Goal: Task Accomplishment & Management: Complete application form

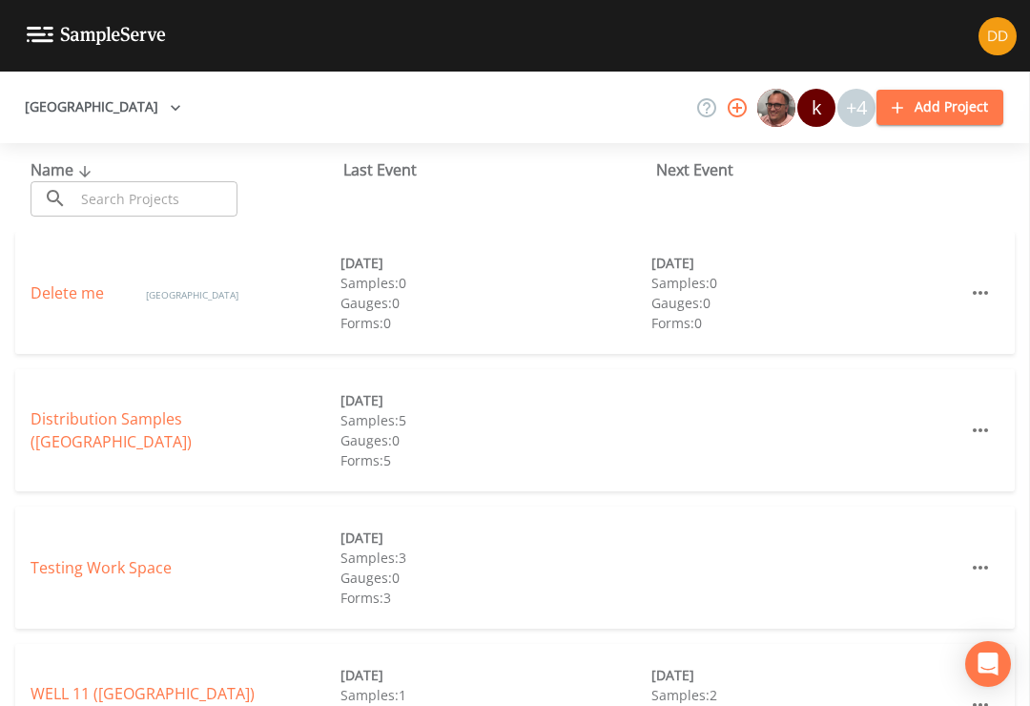
click at [92, 418] on link "Distribution Samples ([GEOGRAPHIC_DATA])" at bounding box center [111, 430] width 161 height 44
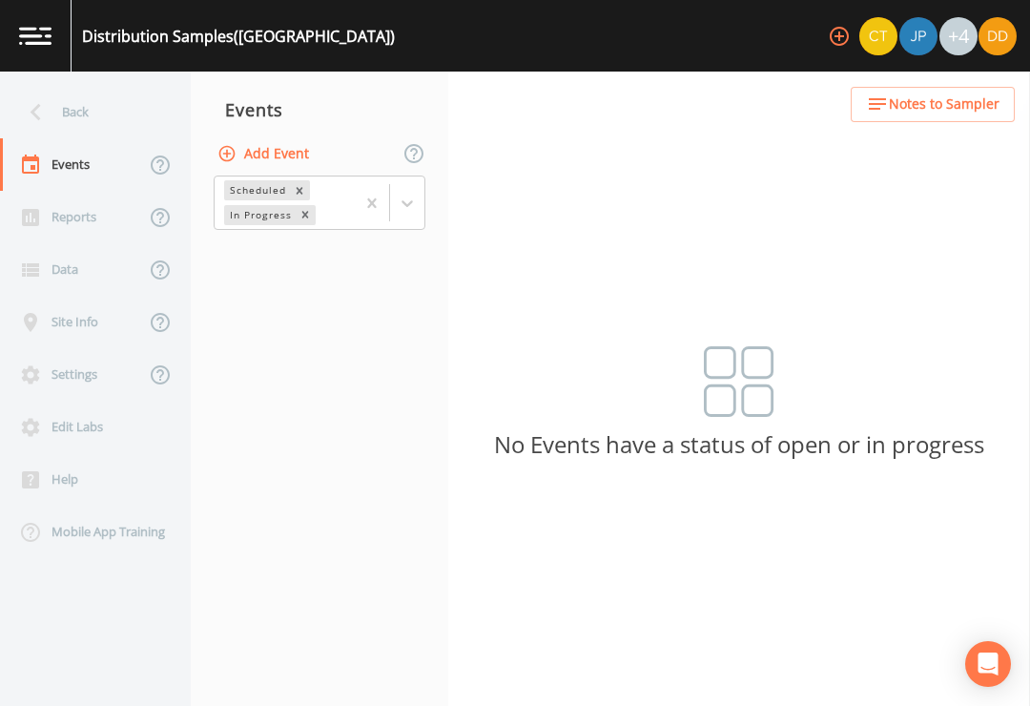
click at [281, 147] on button "Add Event" at bounding box center [265, 153] width 103 height 35
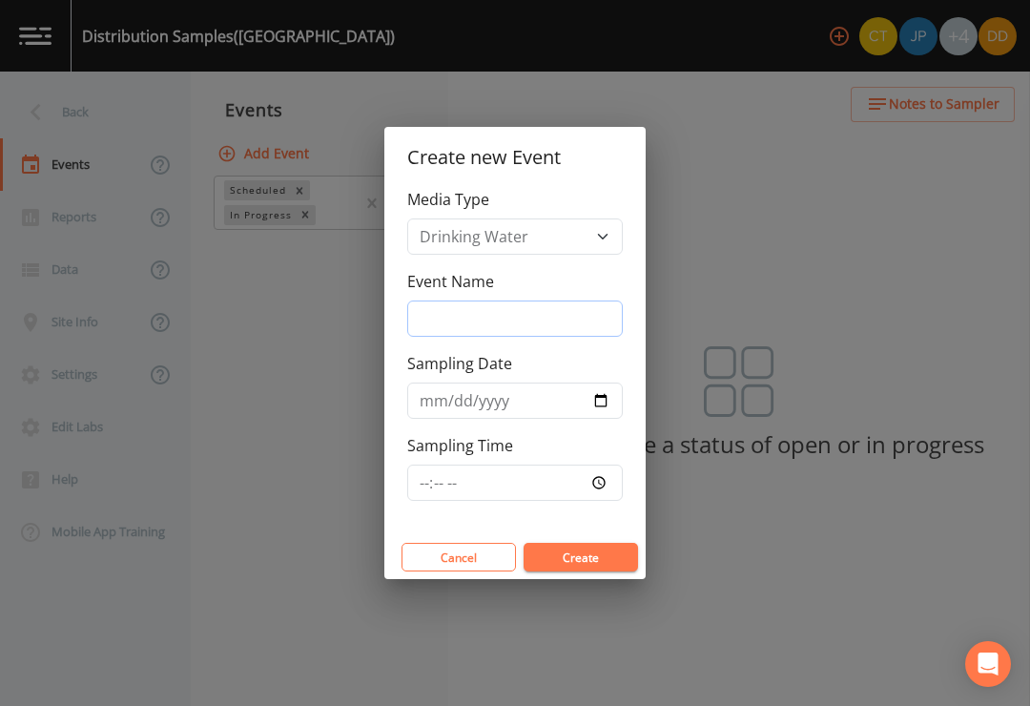
click at [602, 321] on input "Event Name" at bounding box center [515, 319] width 216 height 36
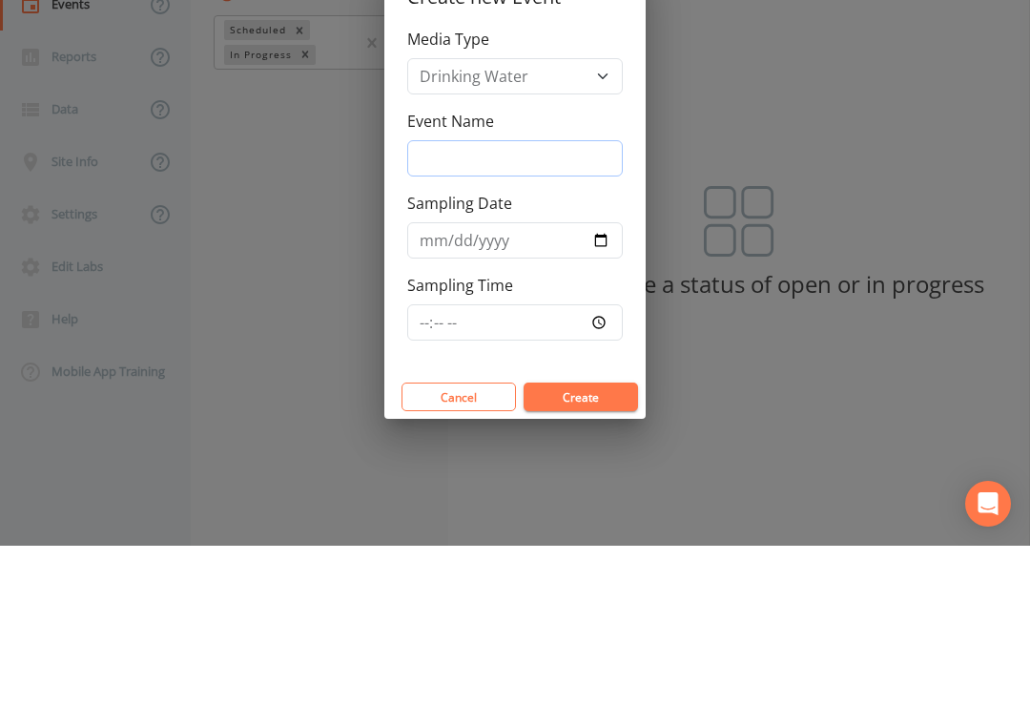
click at [573, 301] on input "Event Name" at bounding box center [515, 319] width 216 height 36
click at [591, 301] on input "Event Name" at bounding box center [515, 319] width 216 height 36
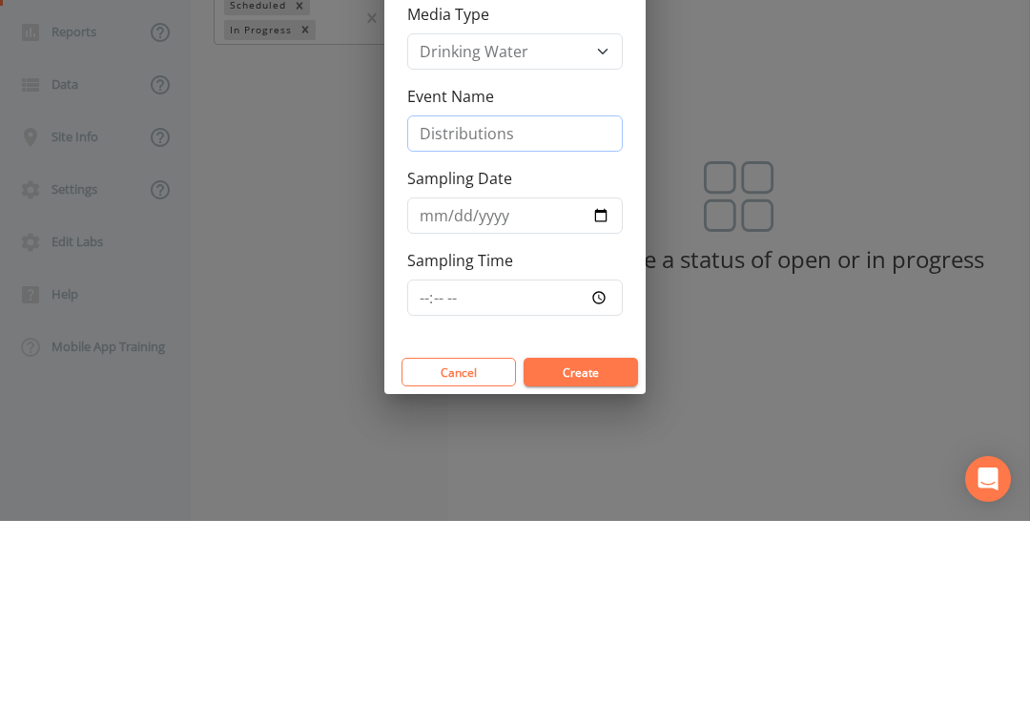
type input "Distributions"
click at [592, 383] on input "Sampling Date" at bounding box center [515, 401] width 216 height 36
type input "[DATE]"
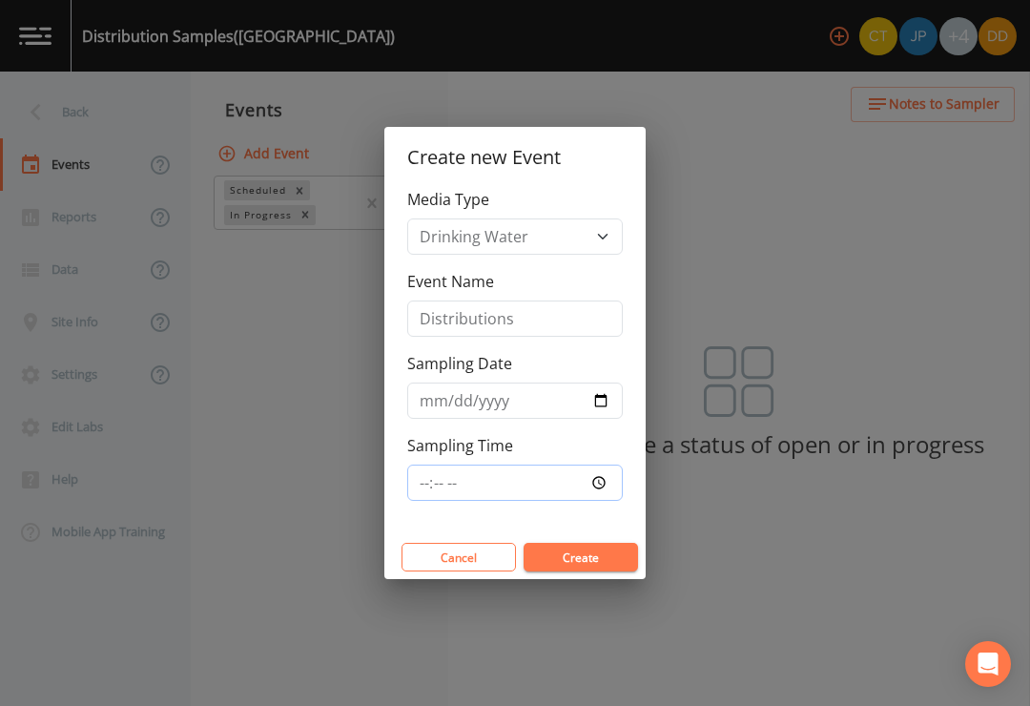
click at [579, 486] on input "Sampling Time" at bounding box center [515, 483] width 216 height 36
type input "07:30"
click at [601, 567] on button "Create" at bounding box center [581, 557] width 114 height 29
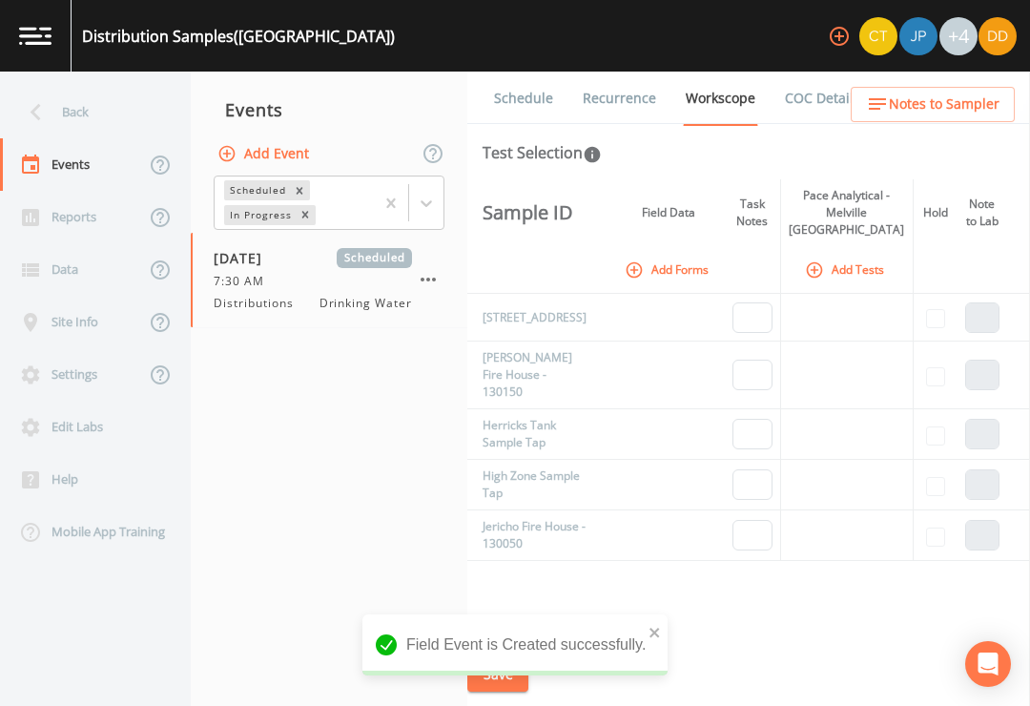
click at [644, 254] on button "Add Forms" at bounding box center [668, 269] width 95 height 31
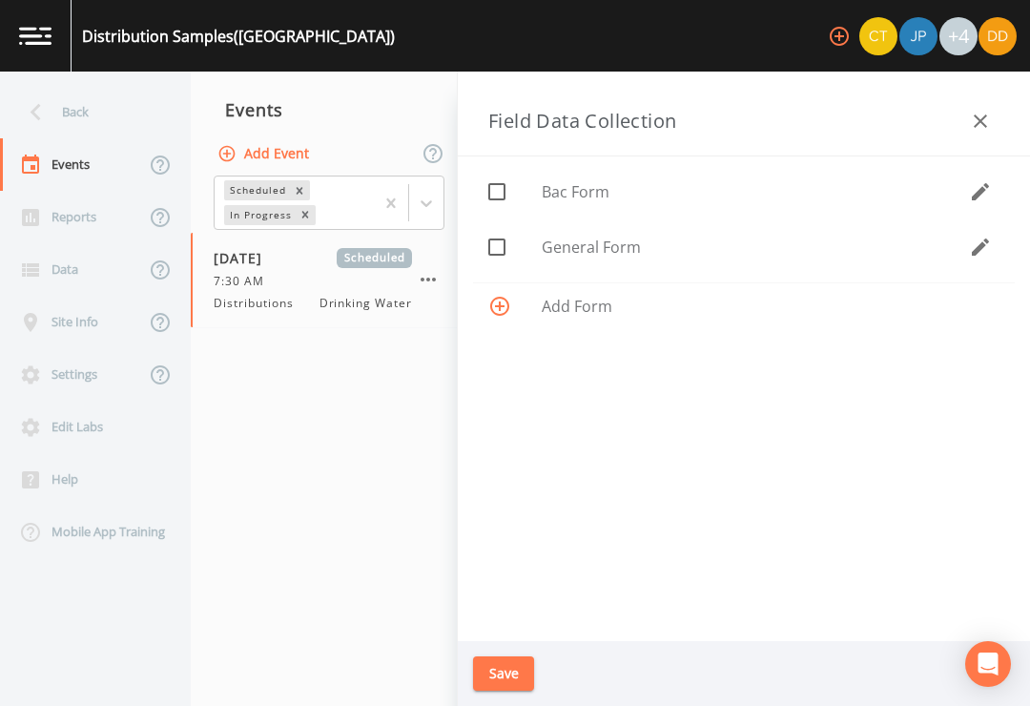
click at [713, 246] on span "General Form" at bounding box center [755, 247] width 427 height 23
checkbox input "true"
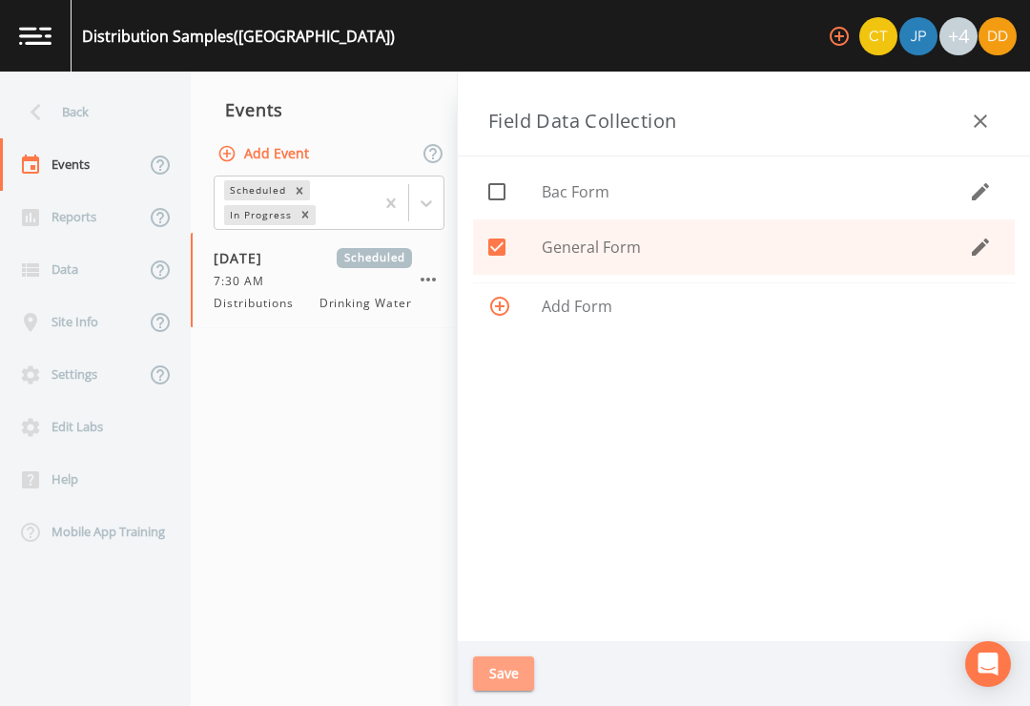
click at [516, 674] on button "Save" at bounding box center [503, 673] width 61 height 35
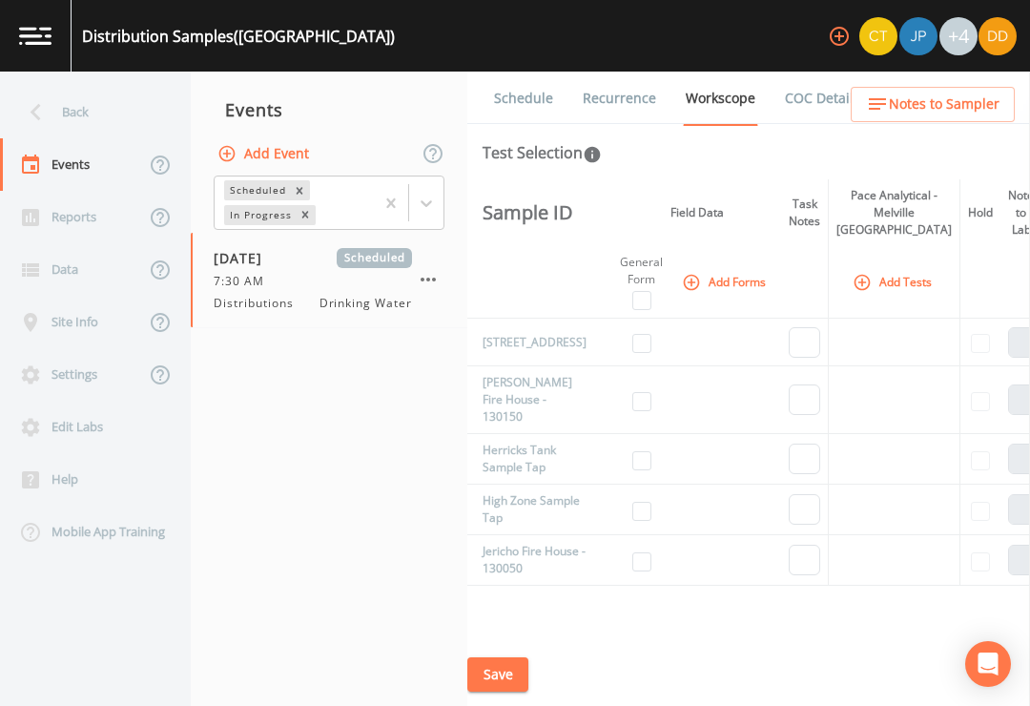
click at [857, 266] on button "Add Tests" at bounding box center [894, 281] width 91 height 31
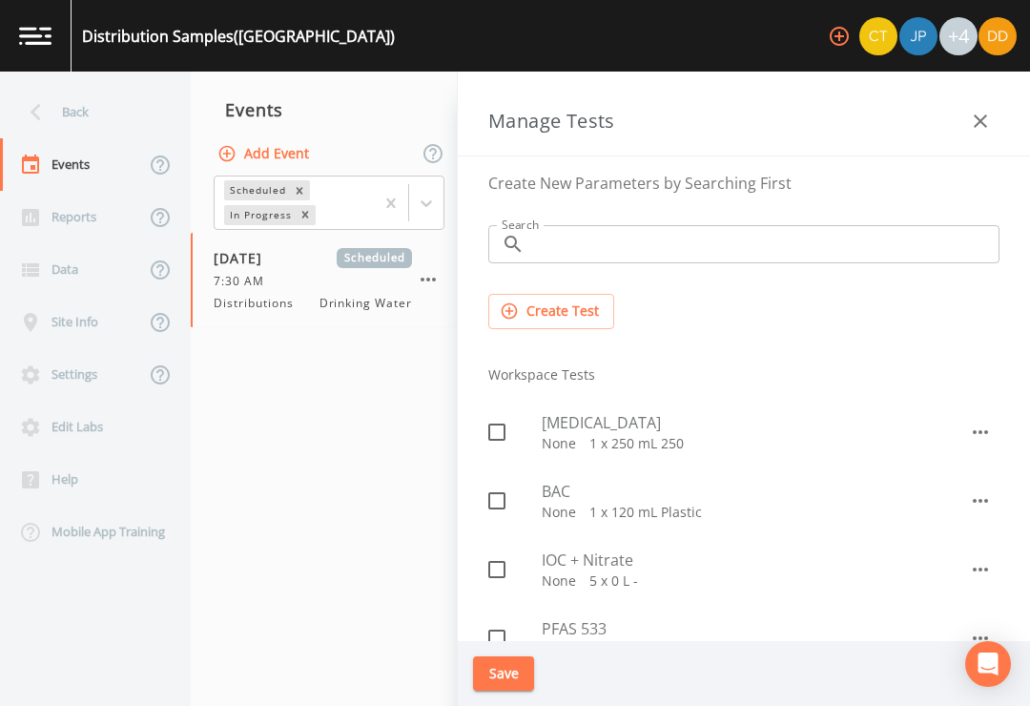
click at [493, 498] on input "checkbox" at bounding box center [486, 490] width 19 height 19
checkbox input "true"
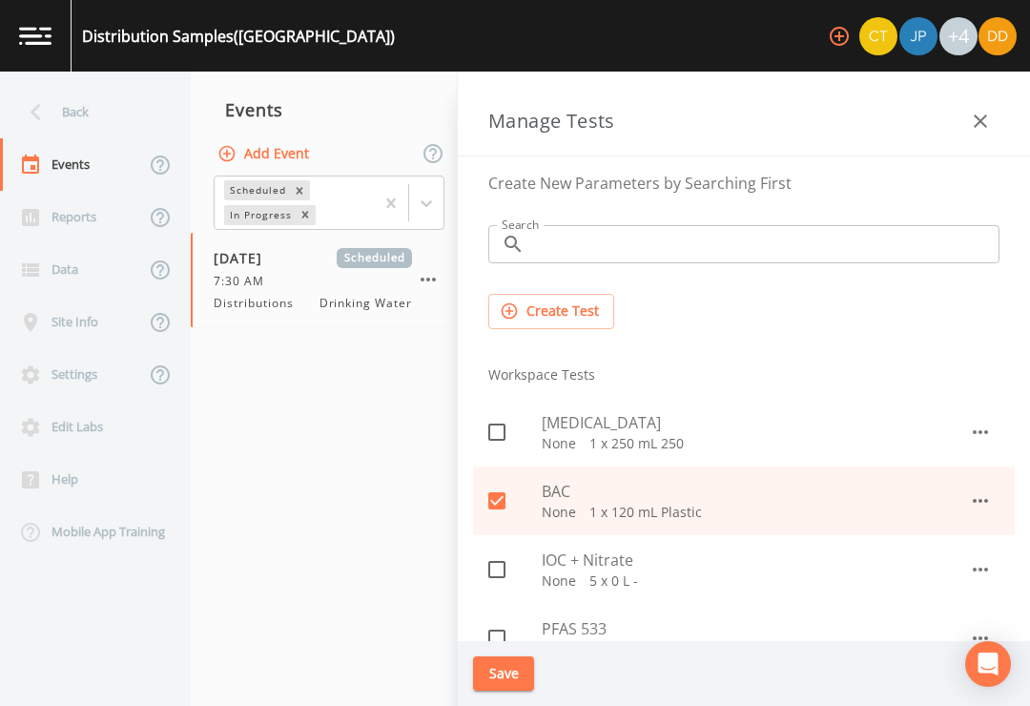
click at [514, 678] on button "Save" at bounding box center [503, 673] width 61 height 35
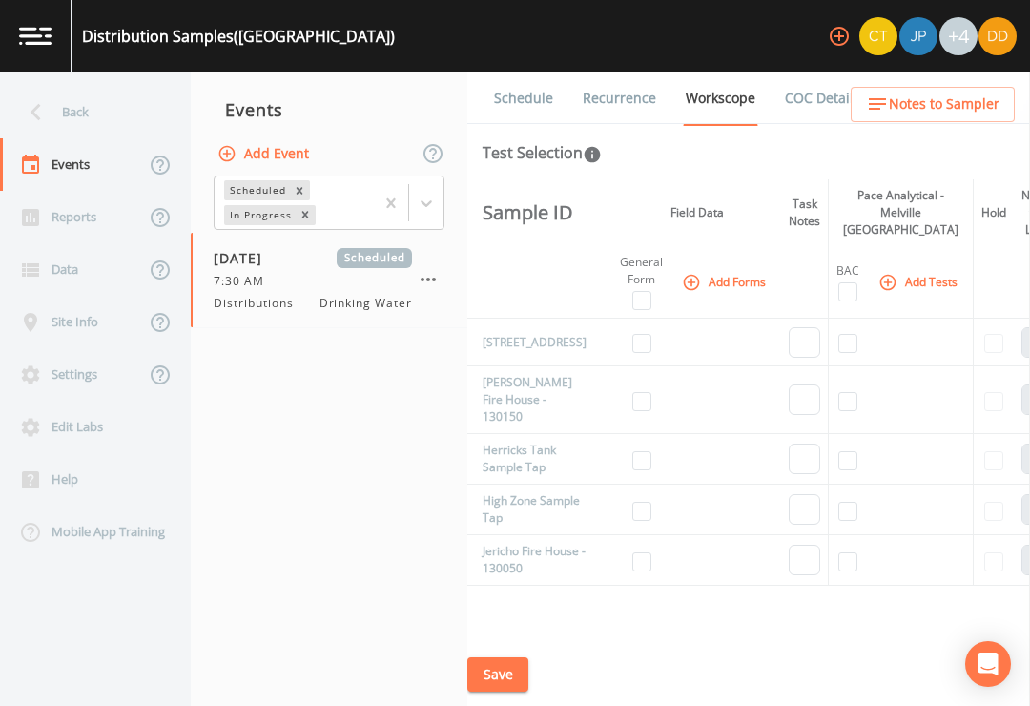
click at [638, 291] on input "checkbox" at bounding box center [642, 300] width 19 height 19
checkbox input "true"
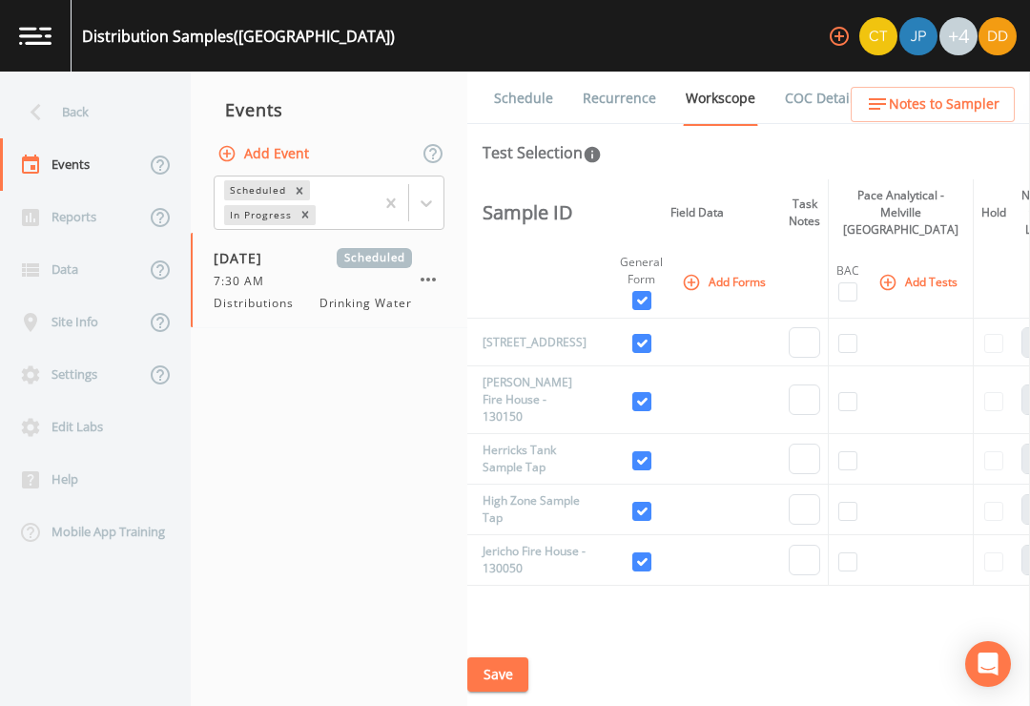
checkbox input "true"
click at [838, 272] on th "BAC" at bounding box center [848, 282] width 39 height 73
click at [838, 275] on th "BAC" at bounding box center [848, 282] width 39 height 73
click at [849, 282] on input "checkbox" at bounding box center [848, 291] width 19 height 19
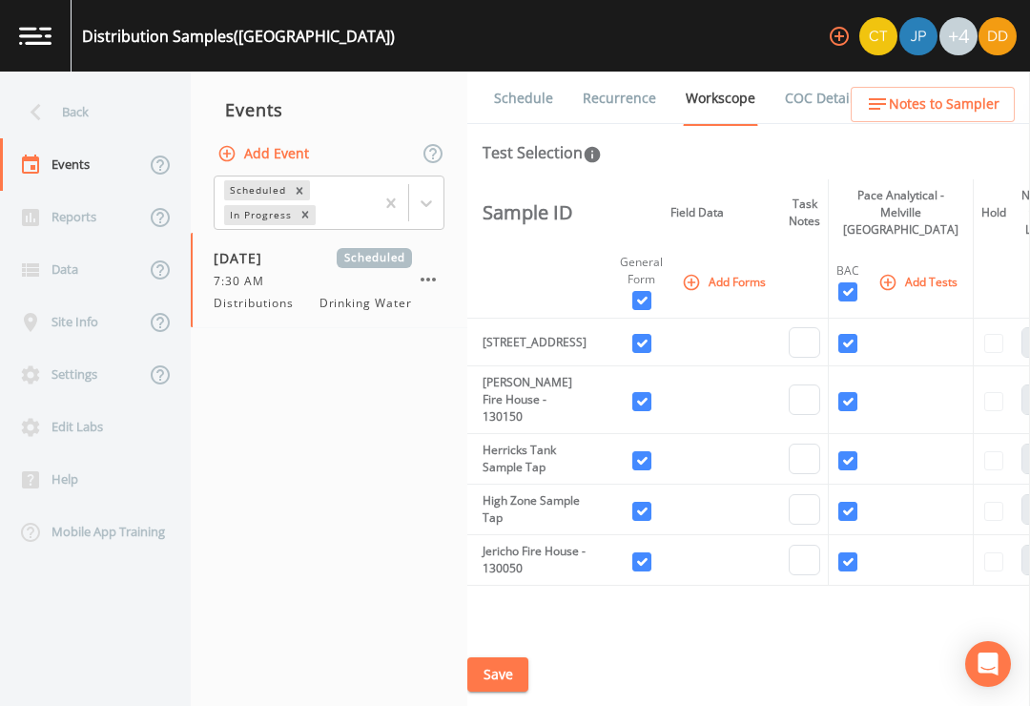
checkbox input "true"
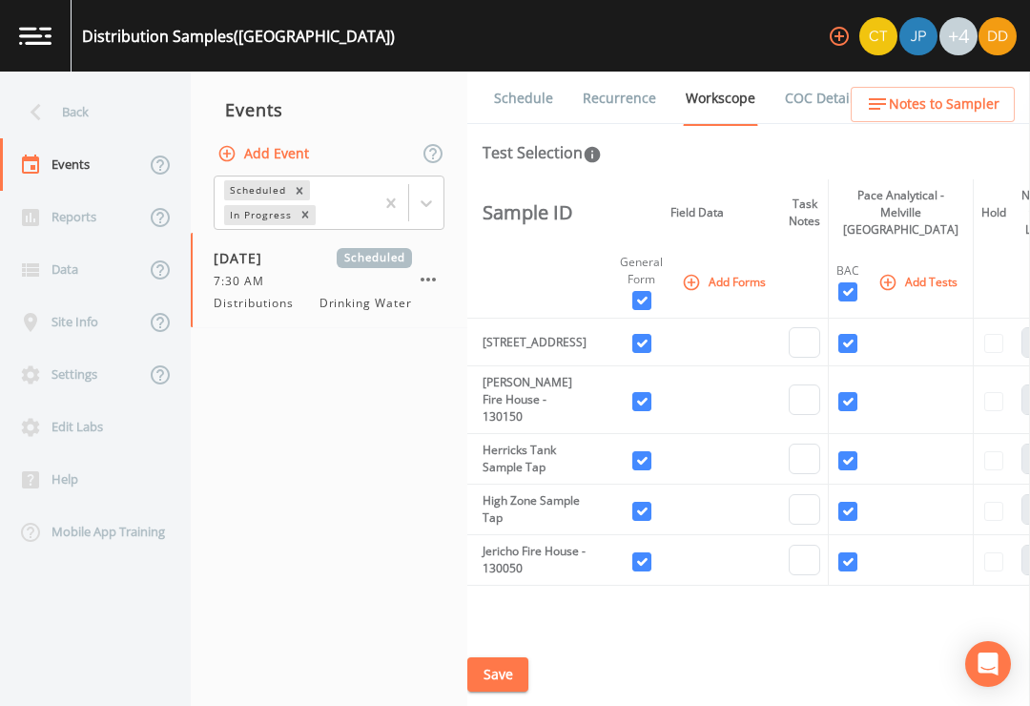
checkbox input "true"
click at [508, 674] on button "Save" at bounding box center [497, 674] width 61 height 35
click at [505, 665] on button "Save" at bounding box center [497, 674] width 61 height 35
